Goal: Information Seeking & Learning: Learn about a topic

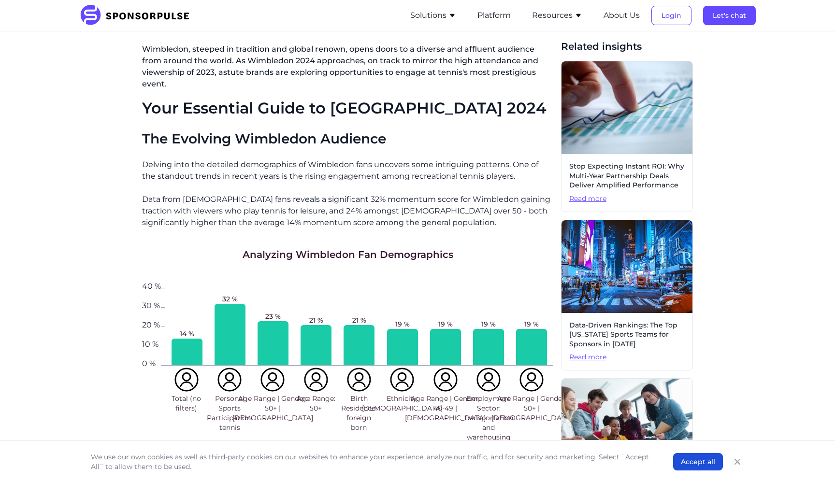
scroll to position [433, 0]
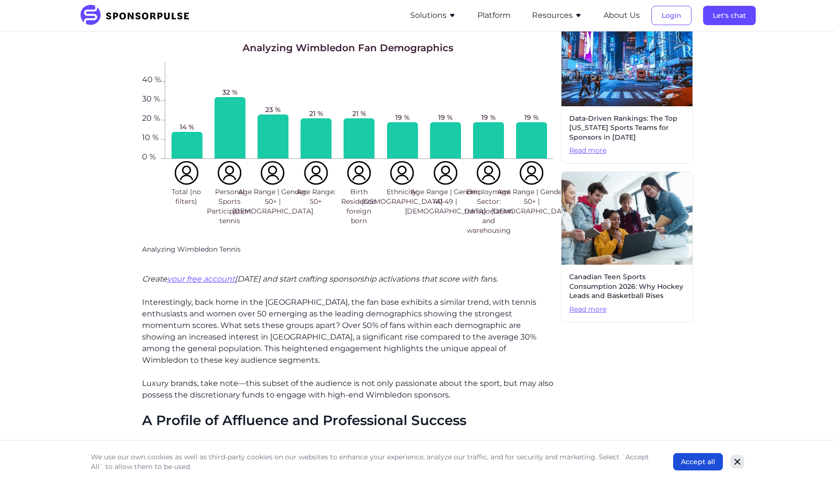
click at [737, 459] on icon "Close" at bounding box center [737, 462] width 10 height 10
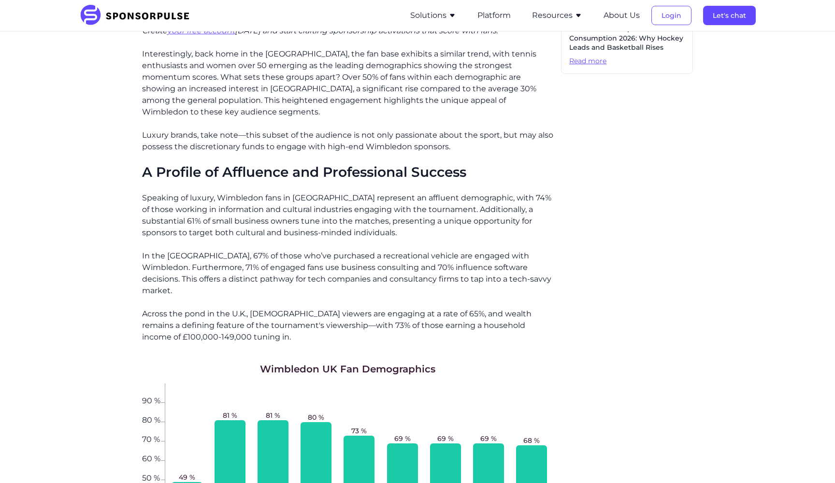
scroll to position [590, 0]
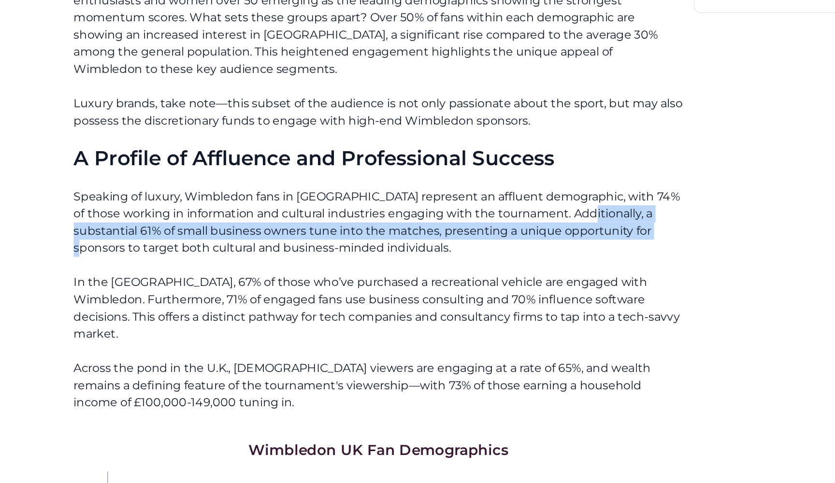
drag, startPoint x: 401, startPoint y: 131, endPoint x: 460, endPoint y: 139, distance: 59.0
click at [460, 284] on p "Speaking of luxury, Wimbledon fans in [GEOGRAPHIC_DATA] represent an affluent d…" at bounding box center [347, 307] width 411 height 46
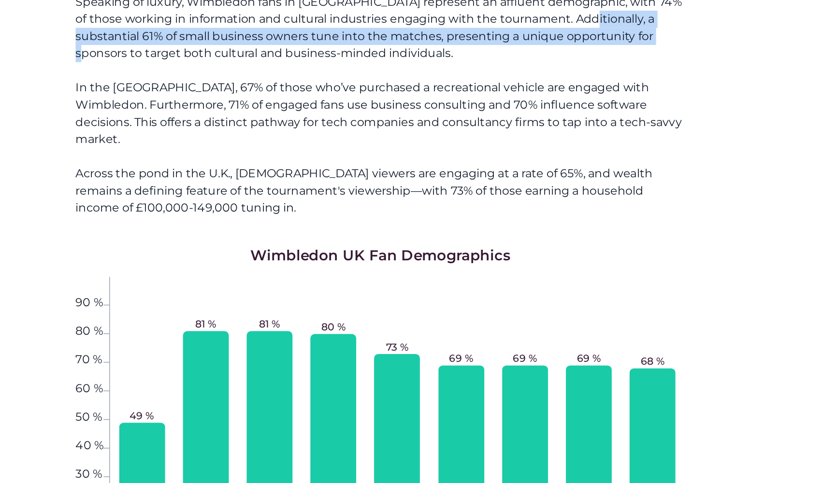
scroll to position [722, 0]
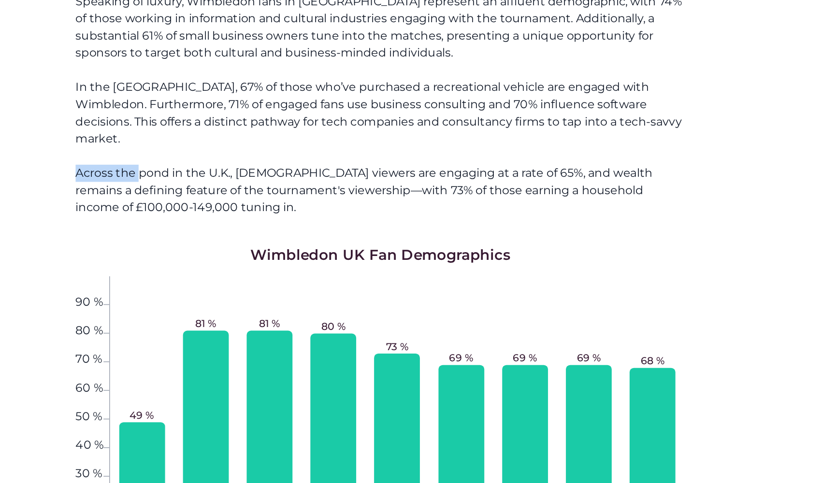
drag, startPoint x: 51, startPoint y: 90, endPoint x: 92, endPoint y: 91, distance: 41.1
click at [142, 268] on p "Across the pond in the U.K., [DEMOGRAPHIC_DATA] viewers are engaging at a rate …" at bounding box center [347, 285] width 411 height 35
click at [148, 268] on p "Across the pond in the U.K., [DEMOGRAPHIC_DATA] viewers are engaging at a rate …" at bounding box center [347, 285] width 411 height 35
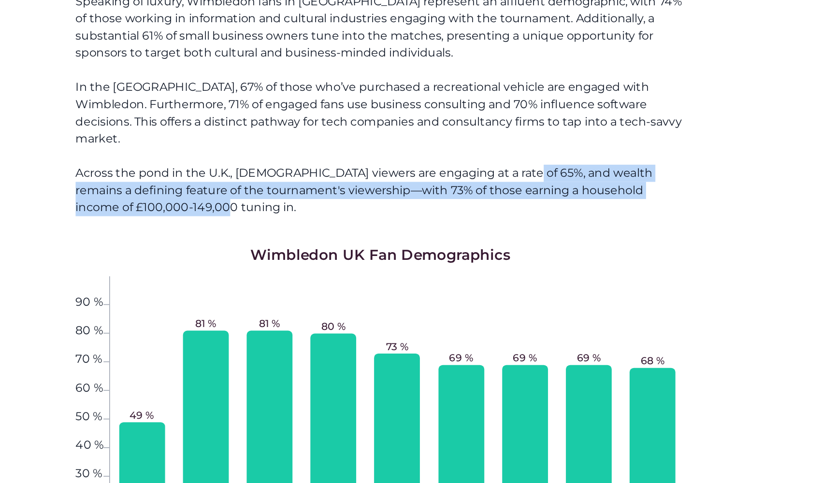
drag, startPoint x: 348, startPoint y: 92, endPoint x: 409, endPoint y: 108, distance: 62.9
click at [409, 268] on p "Across the pond in the U.K., [DEMOGRAPHIC_DATA] viewers are engaging at a rate …" at bounding box center [347, 285] width 411 height 35
copy p "wealth remains a defining feature of the tournament's viewership—with 73% of th…"
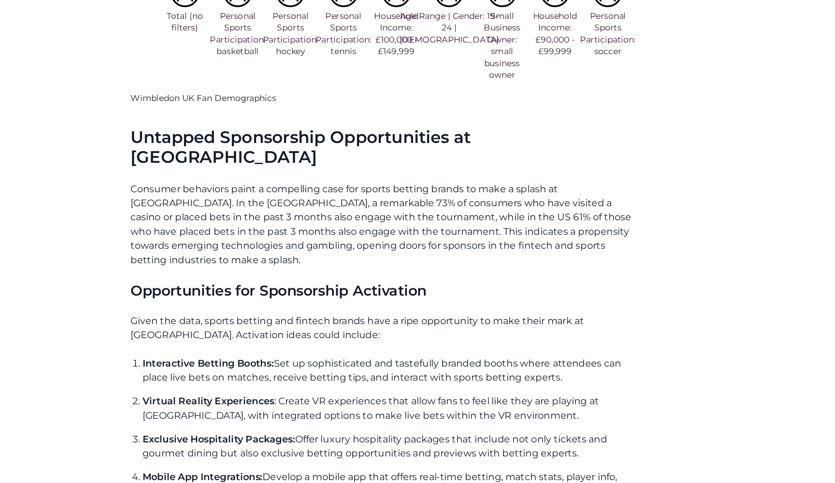
scroll to position [1191, 0]
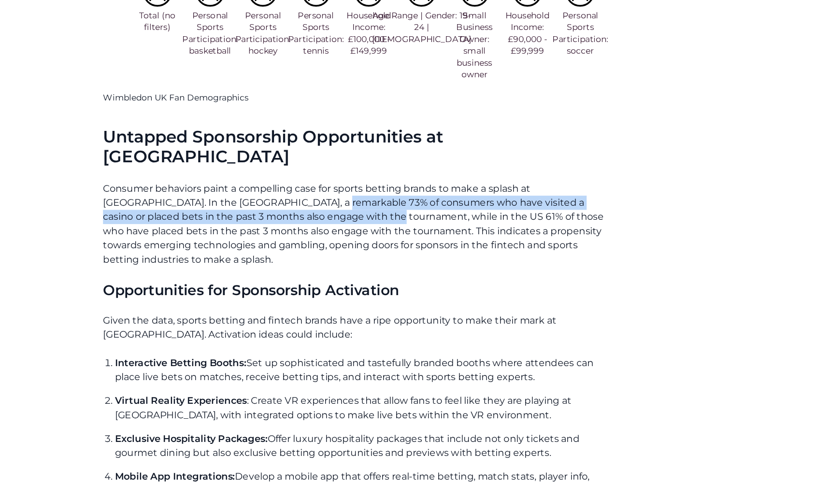
drag, startPoint x: 253, startPoint y: 137, endPoint x: 221, endPoint y: 125, distance: 34.4
click at [221, 236] on p "Consumer behaviors paint a compelling case for sports betting brands to make a …" at bounding box center [347, 271] width 411 height 70
copy p "73% of consumers who have visited a casino or placed bets in the past 3 months …"
drag, startPoint x: 485, startPoint y: 112, endPoint x: 256, endPoint y: 129, distance: 229.2
click at [256, 236] on p "Consumer behaviors paint a compelling case for sports betting brands to make a …" at bounding box center [347, 271] width 411 height 70
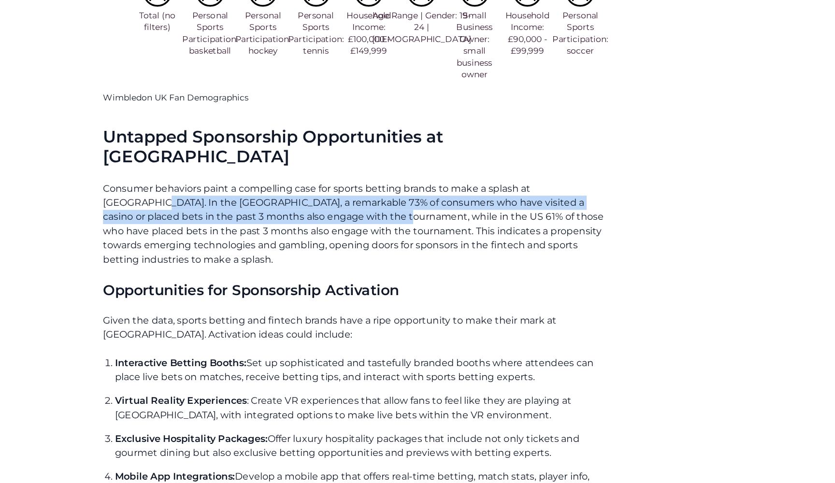
copy p "In the [GEOGRAPHIC_DATA], a remarkable 73% of consumers who have visited a casi…"
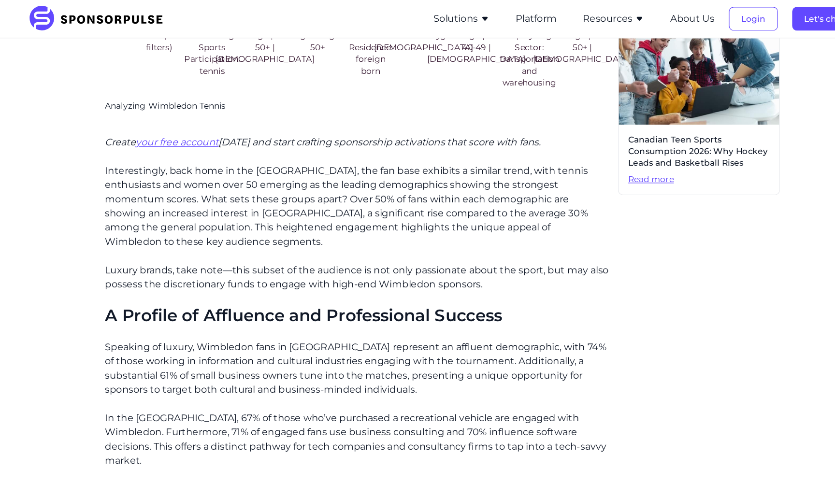
scroll to position [575, 0]
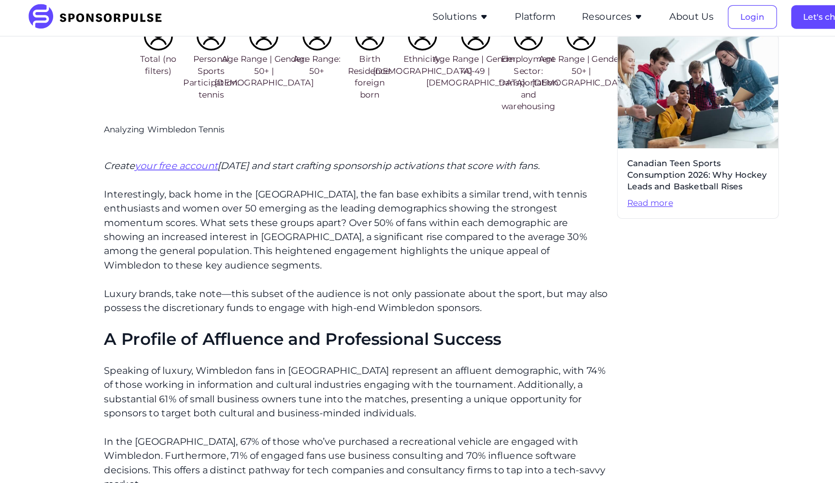
drag, startPoint x: 397, startPoint y: 237, endPoint x: 81, endPoint y: 228, distance: 316.1
click at [87, 229] on div "Home Insights SponsorPulse Deep Dive: Wimbledon Fan Demographics Blog SponsorPu…" at bounding box center [417, 329] width 661 height 1731
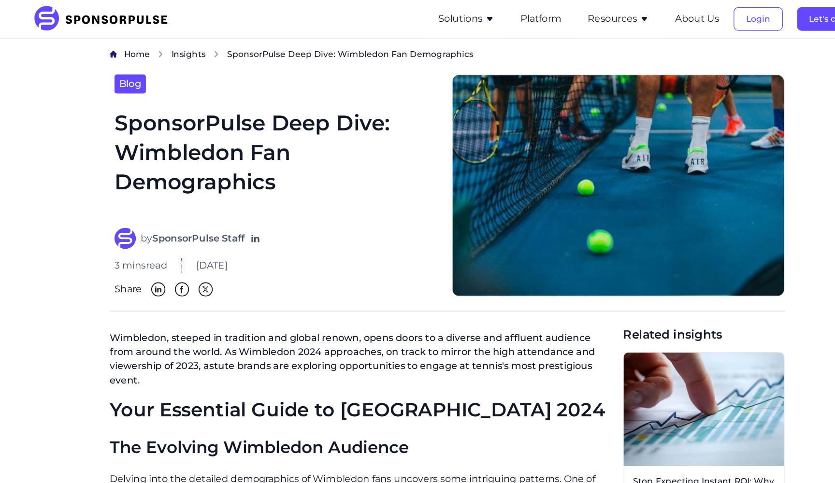
scroll to position [0, 0]
